Goal: Task Accomplishment & Management: Manage account settings

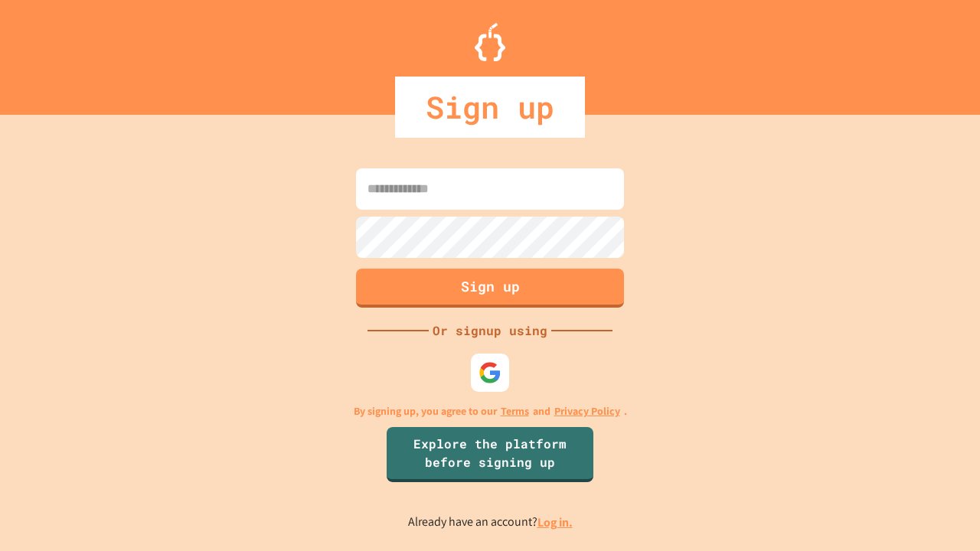
click at [556, 522] on link "Log in." at bounding box center [554, 522] width 35 height 16
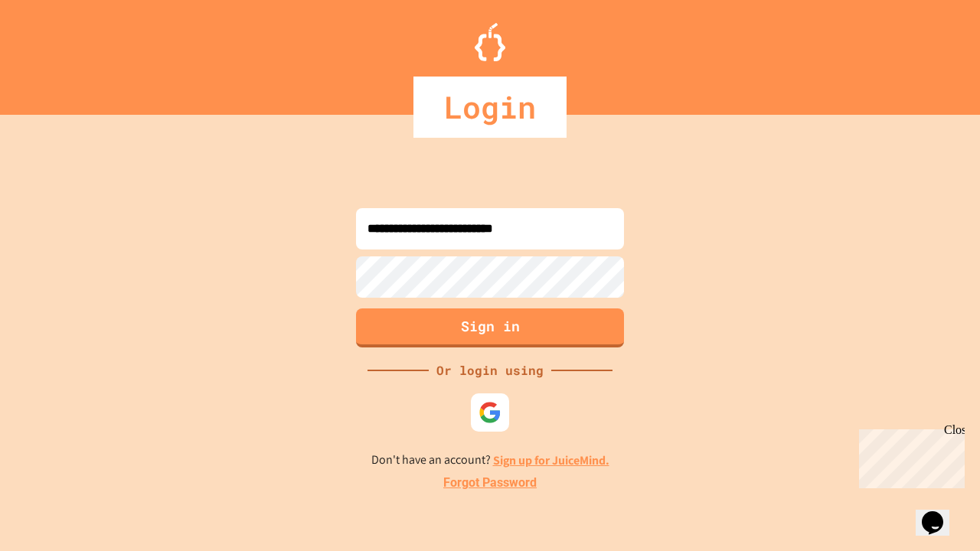
type input "**********"
